Goal: Communication & Community: Ask a question

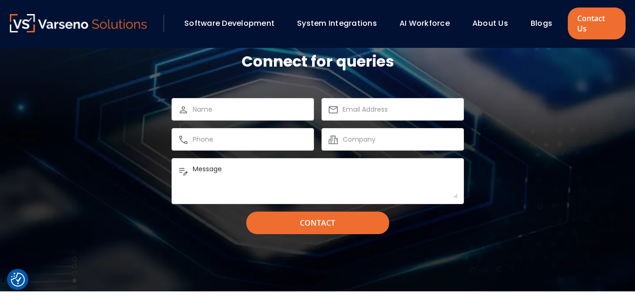
scroll to position [849, 0]
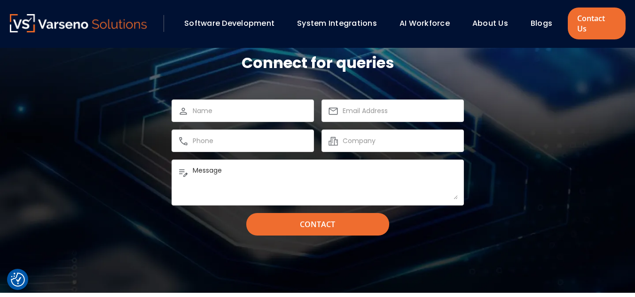
drag, startPoint x: 283, startPoint y: 110, endPoint x: 269, endPoint y: 101, distance: 16.3
click at [269, 105] on input "text" at bounding box center [250, 110] width 115 height 11
type input "[PERSON_NAME]"
click at [379, 105] on input "email" at bounding box center [399, 110] width 115 height 11
type input "[EMAIL_ADDRESS][DOMAIN_NAME]"
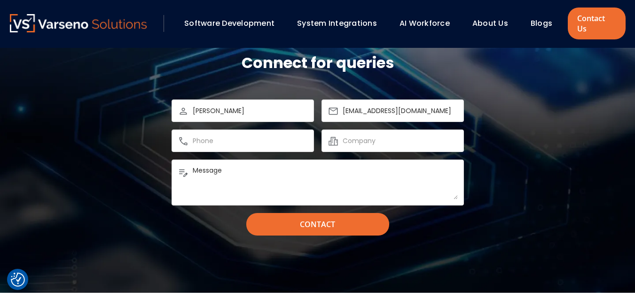
click at [223, 137] on div at bounding box center [242, 141] width 142 height 23
click at [224, 135] on input "text" at bounding box center [250, 140] width 115 height 11
click at [284, 166] on textarea "Message" at bounding box center [325, 183] width 265 height 34
click at [276, 135] on input "text" at bounding box center [250, 140] width 115 height 11
type input "[PHONE_NUMBER]"
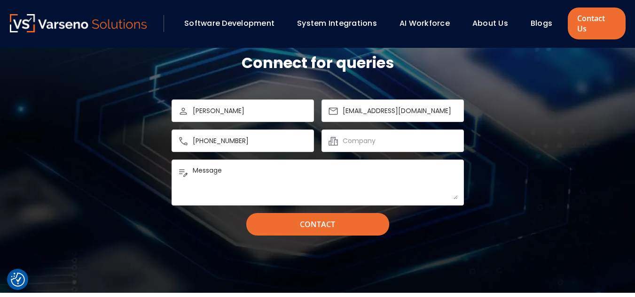
click at [385, 130] on div at bounding box center [392, 141] width 142 height 23
click at [378, 136] on input "text" at bounding box center [399, 140] width 115 height 11
type input "Clutch"
click at [315, 179] on textarea "Message" at bounding box center [325, 183] width 265 height 34
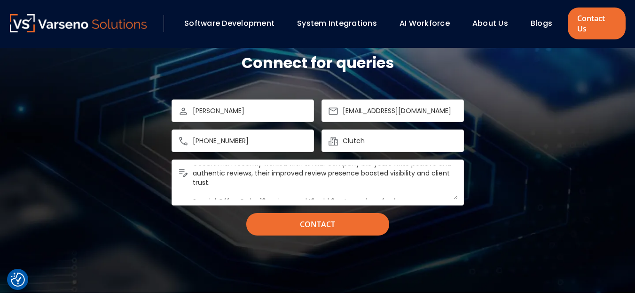
scroll to position [0, 0]
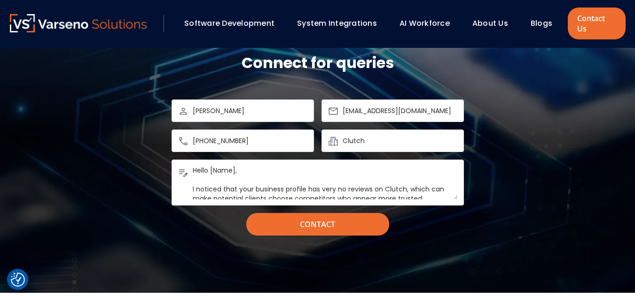
click at [264, 166] on textarea "Message" at bounding box center [325, 183] width 265 height 34
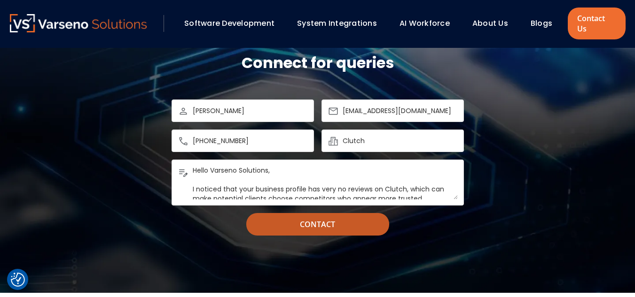
type textarea "Hello Varseno Solutions, I noticed that your business profile has very no revie…"
click at [312, 213] on input "Contact" at bounding box center [317, 224] width 143 height 23
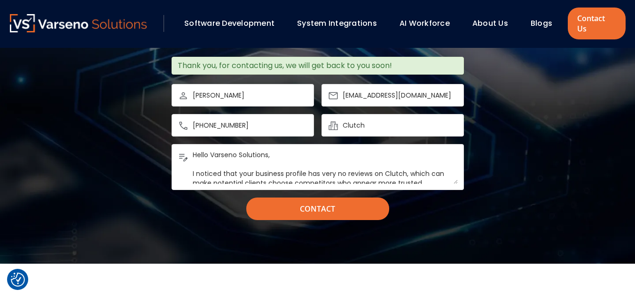
scroll to position [868, 0]
